Goal: Obtain resource: Download file/media

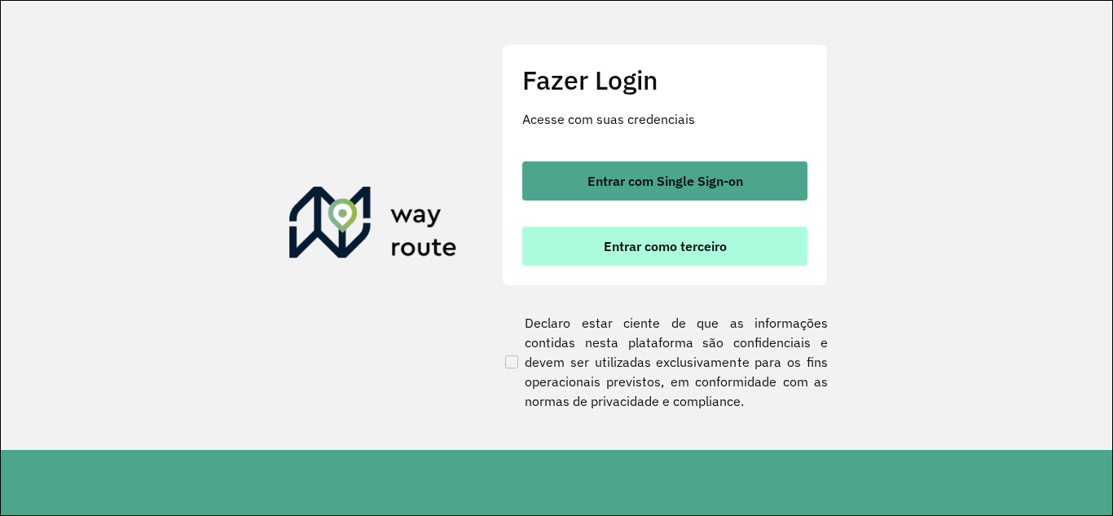
click at [685, 253] on span "Entrar como terceiro" at bounding box center [665, 246] width 123 height 13
click at [671, 252] on span "Entrar como terceiro" at bounding box center [665, 246] width 123 height 13
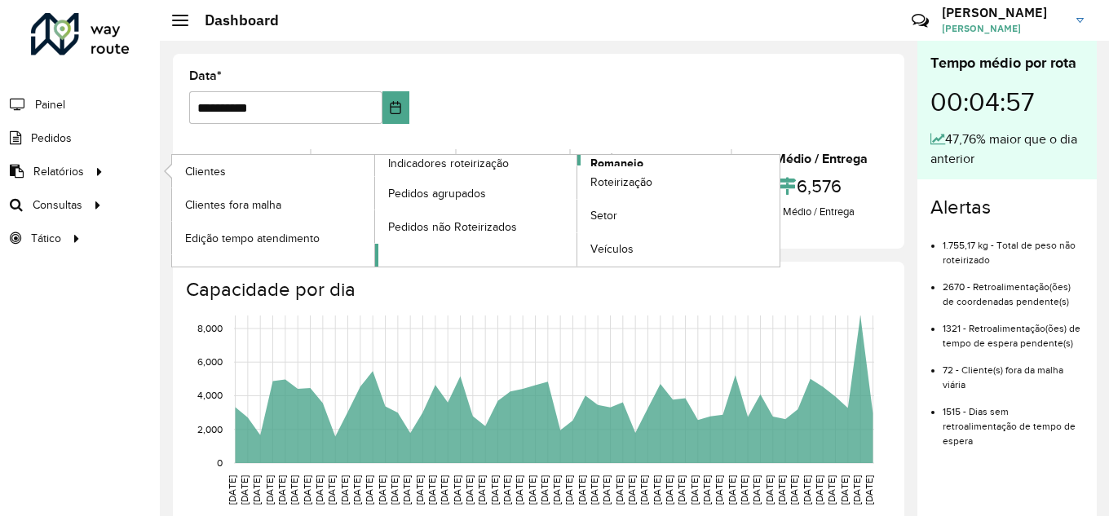
click at [652, 155] on link "Romaneio" at bounding box center [577, 211] width 405 height 112
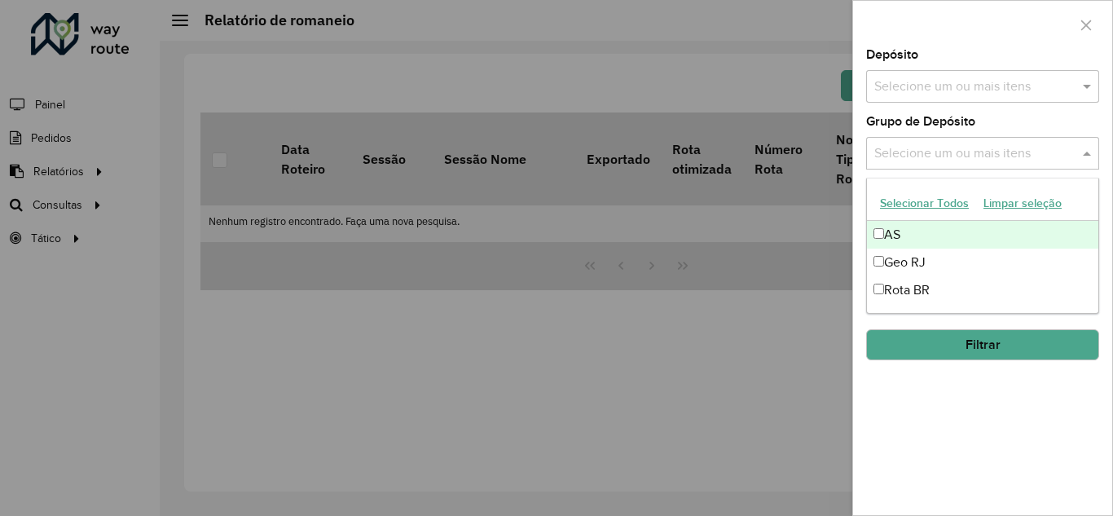
click at [952, 155] on input "text" at bounding box center [975, 154] width 209 height 20
click at [955, 152] on input "text" at bounding box center [975, 154] width 209 height 20
click at [1079, 152] on span at bounding box center [1089, 153] width 20 height 20
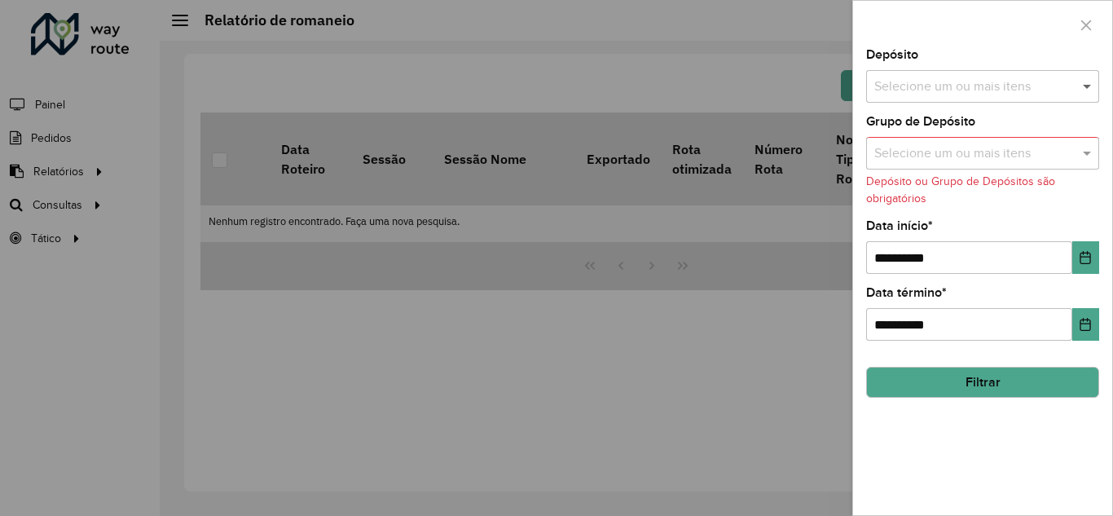
click at [1082, 90] on span at bounding box center [1089, 87] width 20 height 20
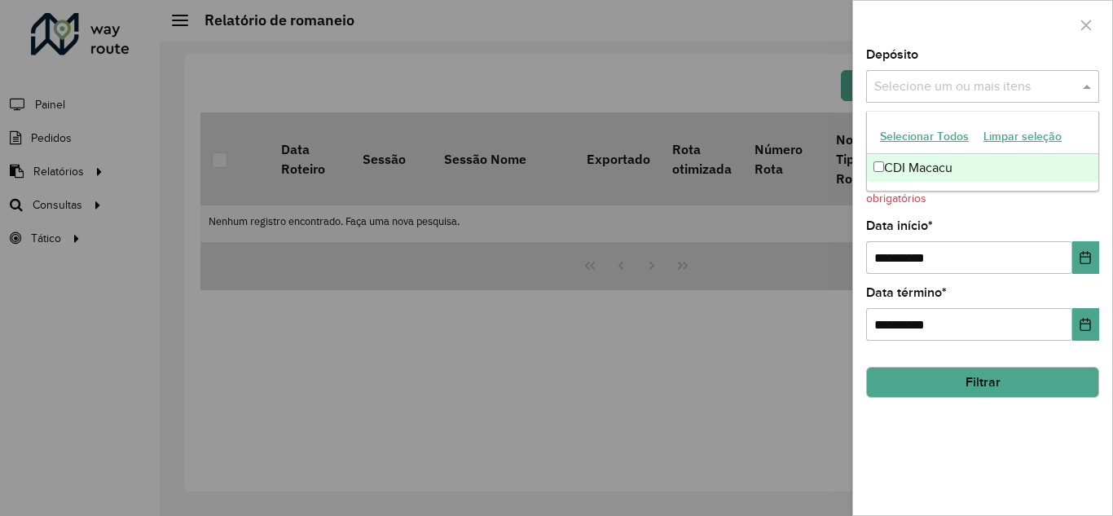
click at [944, 169] on div "CDI Macacu" at bounding box center [982, 168] width 231 height 28
click at [994, 424] on div "**********" at bounding box center [982, 282] width 259 height 466
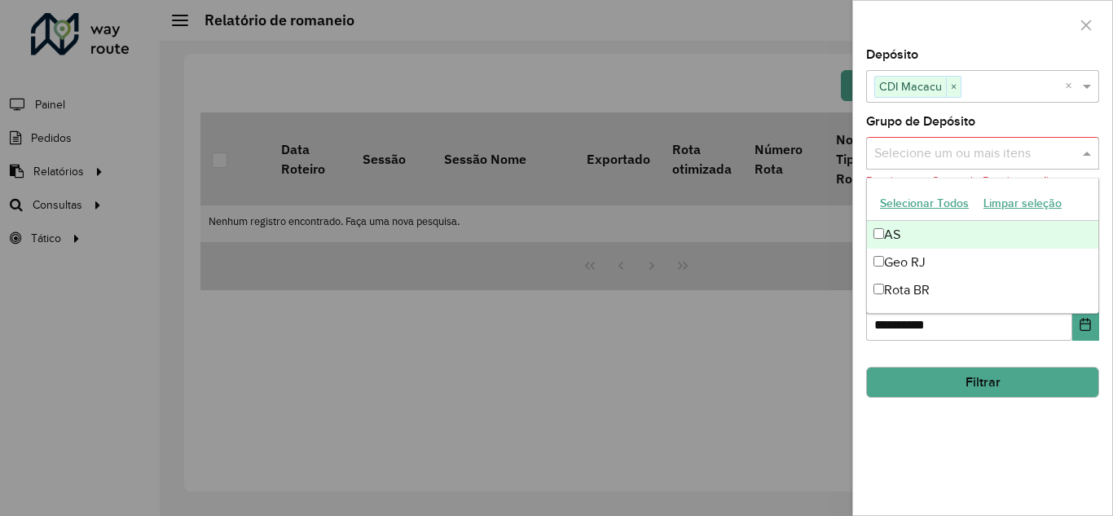
click at [962, 145] on input "text" at bounding box center [975, 154] width 209 height 20
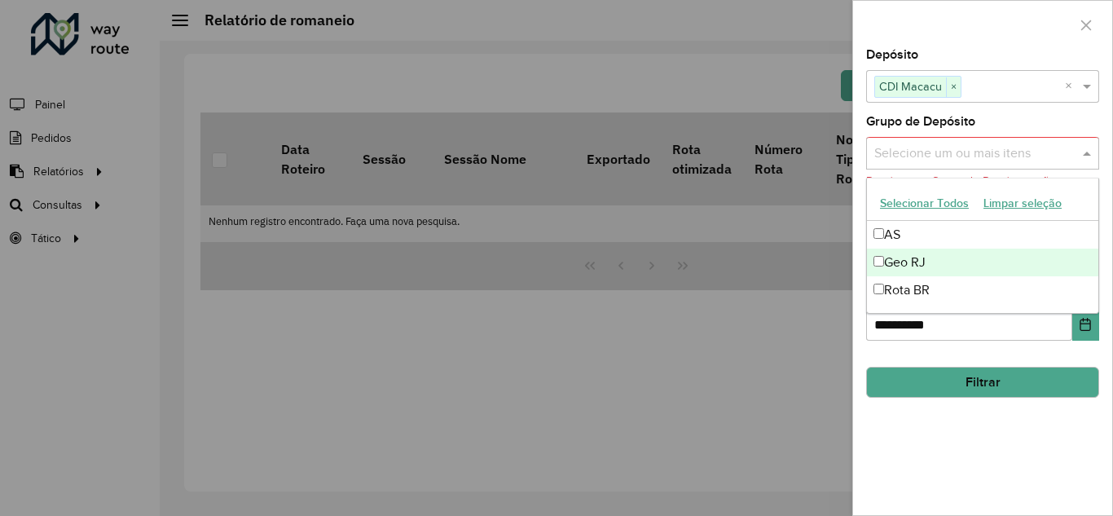
click at [922, 270] on div "Geo RJ" at bounding box center [982, 263] width 231 height 28
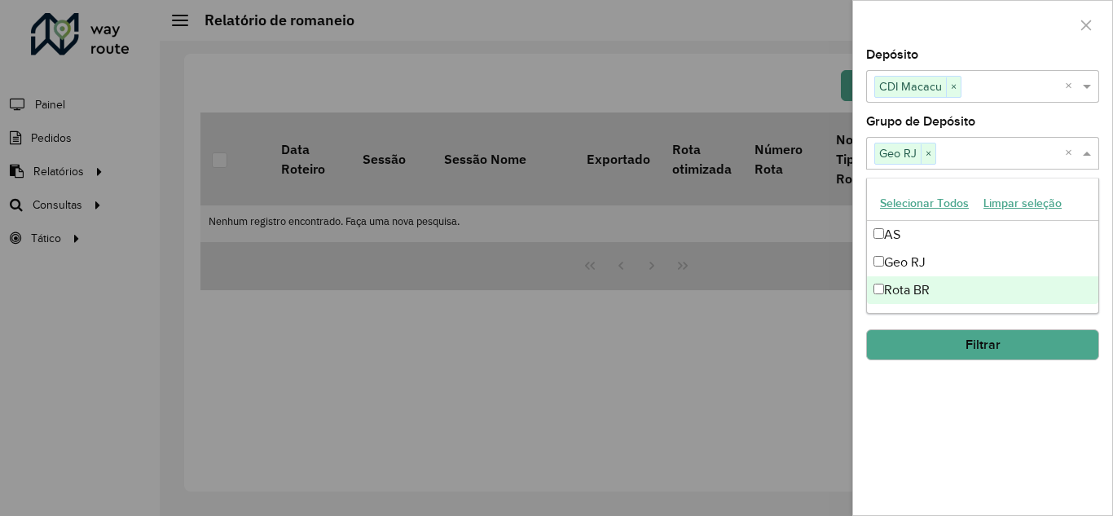
click at [950, 352] on button "Filtrar" at bounding box center [982, 344] width 233 height 31
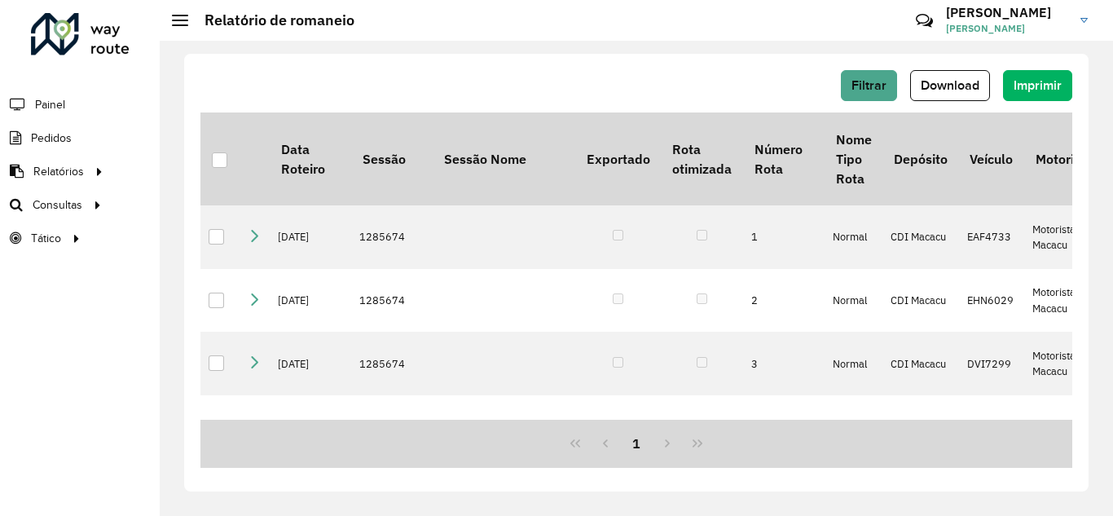
click at [659, 84] on div "Filtrar Download Imprimir" at bounding box center [637, 85] width 872 height 31
click at [966, 84] on span "Download" at bounding box center [950, 85] width 59 height 14
